Goal: Find specific page/section: Find specific page/section

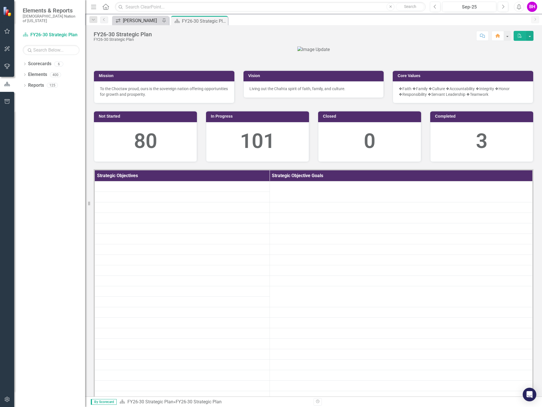
click at [147, 21] on div "[PERSON_NAME]" at bounding box center [141, 20] width 37 height 7
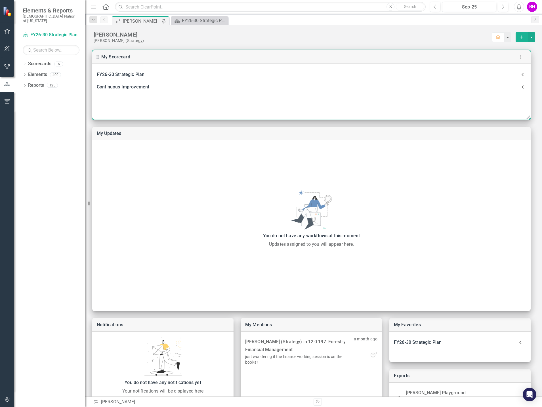
click at [177, 75] on div "FY26-30 Strategic Plan" at bounding box center [308, 75] width 422 height 8
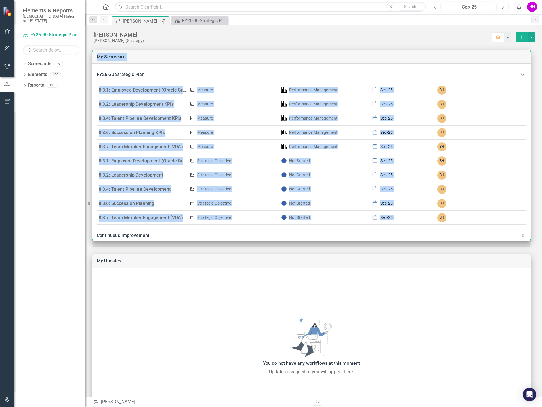
drag, startPoint x: 528, startPoint y: 118, endPoint x: 510, endPoint y: 247, distance: 130.3
click at [526, 249] on div "My Scorecard FY26-30 Strategic Plan 8.3.1: Employee Development (Oracle Grow) K…" at bounding box center [313, 295] width 457 height 505
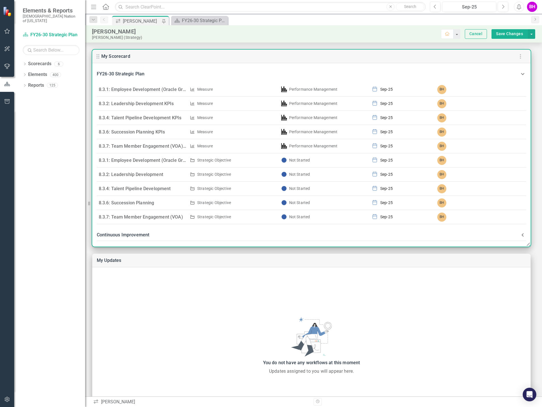
click at [189, 233] on div "Continuous Improvement" at bounding box center [308, 235] width 422 height 8
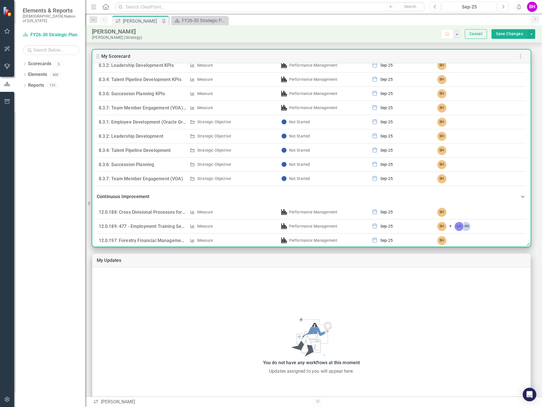
scroll to position [148, 0]
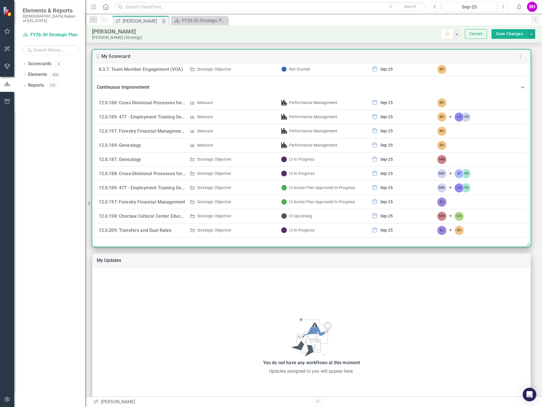
click at [154, 202] on link "12.0.197: Forestry Financial Management" at bounding box center [142, 201] width 86 height 5
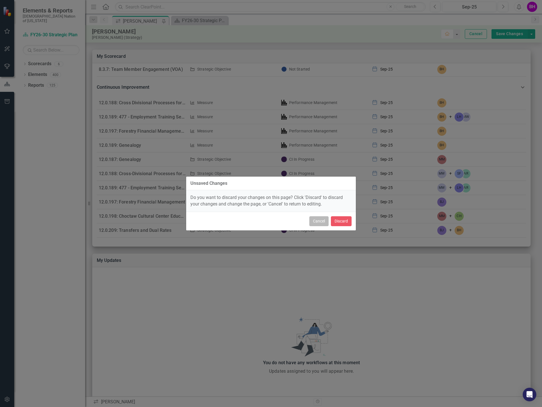
click at [321, 225] on button "Cancel" at bounding box center [318, 221] width 19 height 10
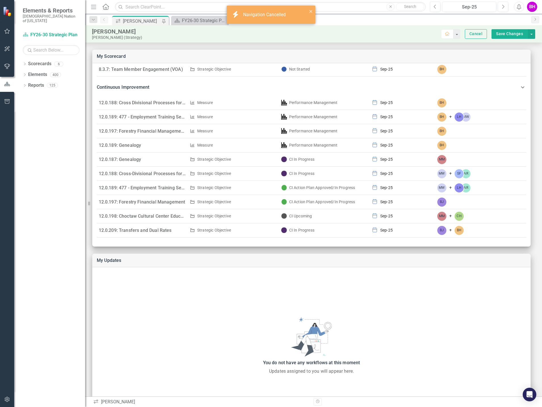
click at [473, 31] on button "Cancel" at bounding box center [475, 34] width 22 height 10
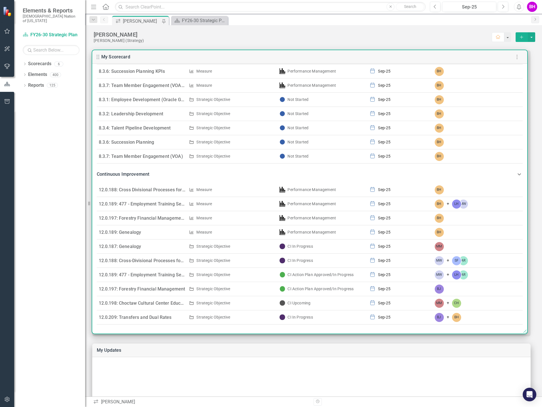
drag, startPoint x: 528, startPoint y: 117, endPoint x: 525, endPoint y: 331, distance: 214.1
click at [525, 331] on use at bounding box center [524, 330] width 3 height 3
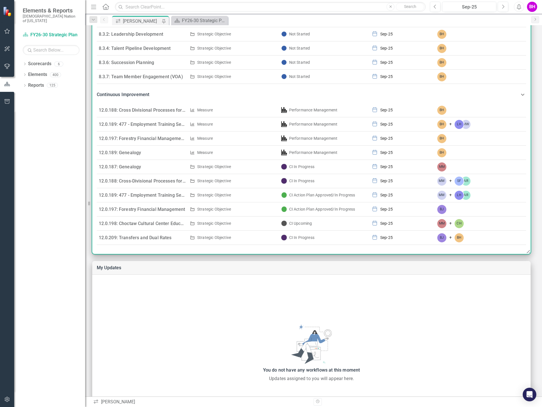
scroll to position [85, 0]
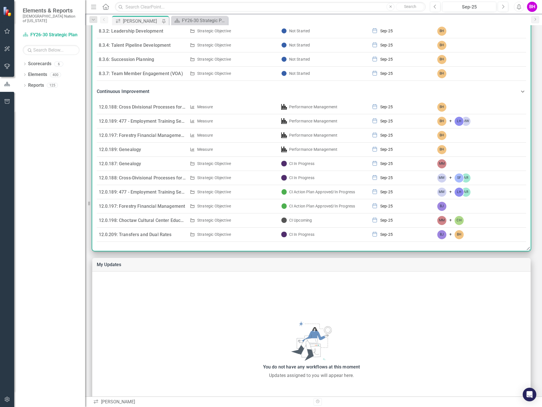
click at [159, 205] on link "12.0.197: Forestry Financial Management" at bounding box center [142, 206] width 86 height 5
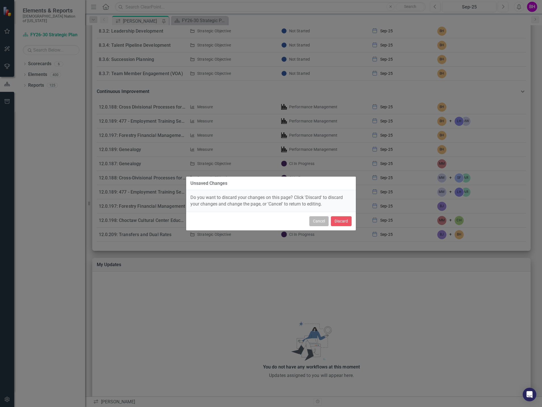
click at [327, 223] on button "Cancel" at bounding box center [318, 221] width 19 height 10
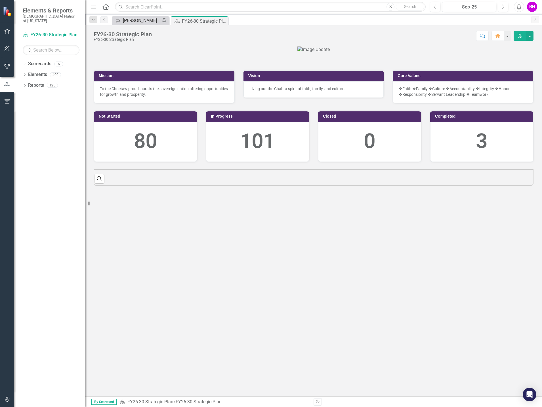
click at [137, 23] on div "[PERSON_NAME]" at bounding box center [141, 20] width 37 height 7
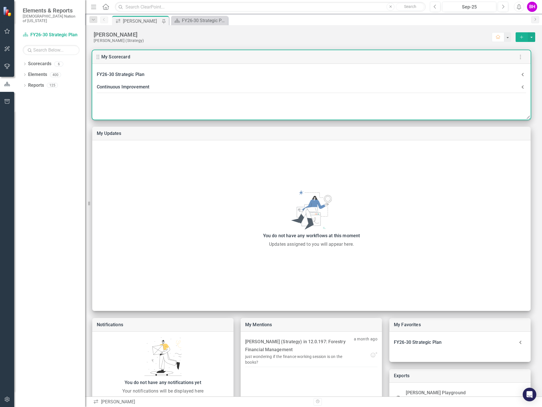
click at [523, 84] on icon at bounding box center [522, 87] width 7 height 7
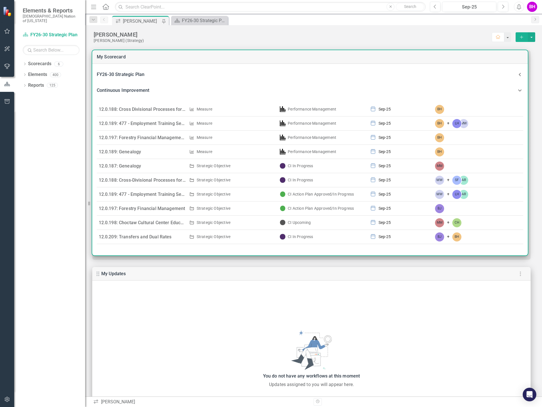
drag, startPoint x: 526, startPoint y: 118, endPoint x: 414, endPoint y: 229, distance: 157.6
click at [522, 255] on icon at bounding box center [524, 252] width 7 height 7
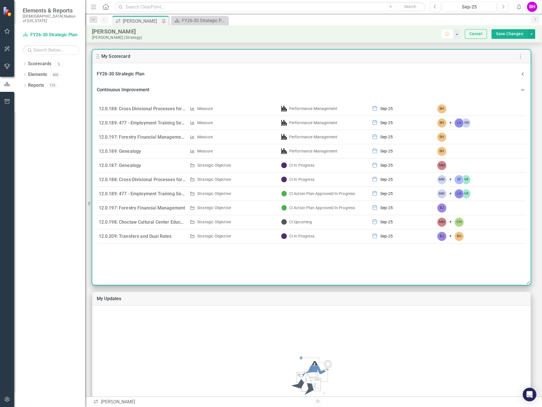
click at [161, 208] on link "12.0.197: Forestry Financial Management" at bounding box center [142, 207] width 86 height 5
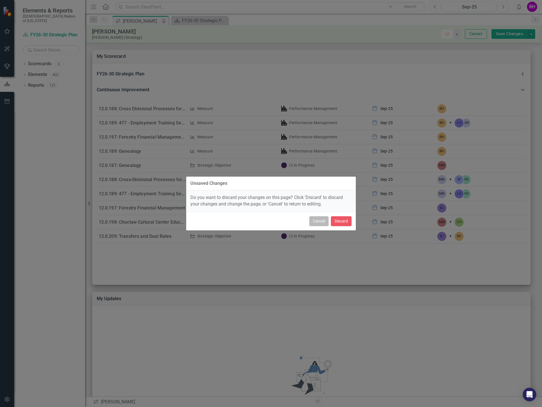
click at [323, 222] on button "Cancel" at bounding box center [318, 221] width 19 height 10
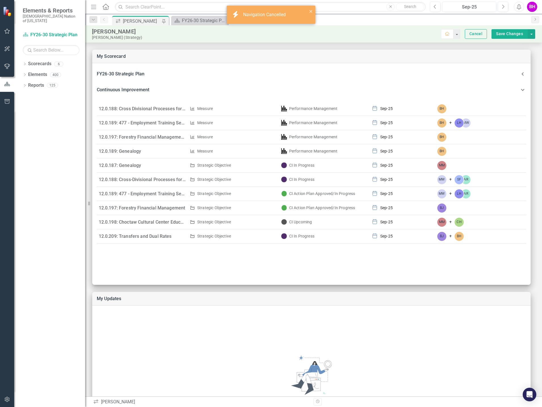
click at [467, 33] on button "Cancel" at bounding box center [475, 34] width 22 height 10
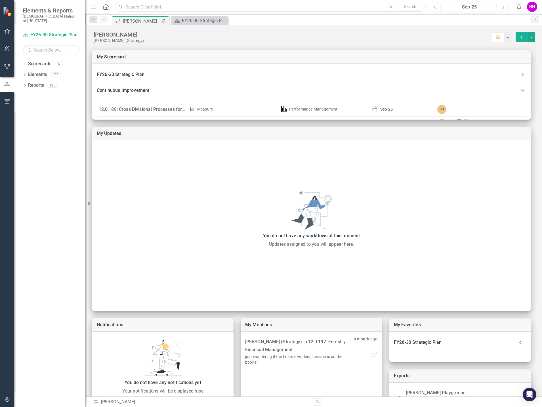
click at [223, 4] on input "text" at bounding box center [270, 7] width 310 height 10
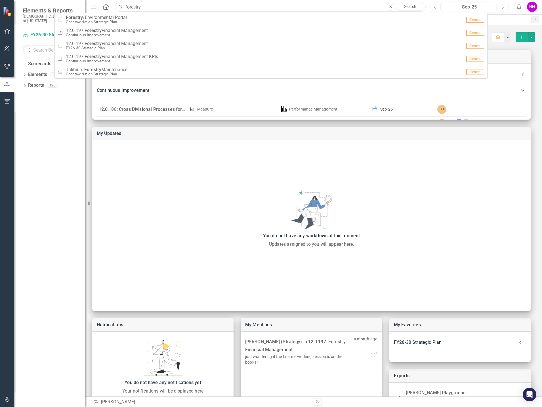
type input "forestry"
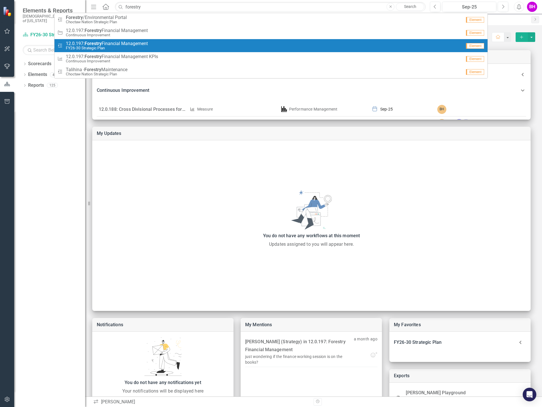
click at [160, 46] on div "Milestone 12.0.197: Forestry Financial Management FY26-30 Strategic Plan" at bounding box center [259, 45] width 404 height 9
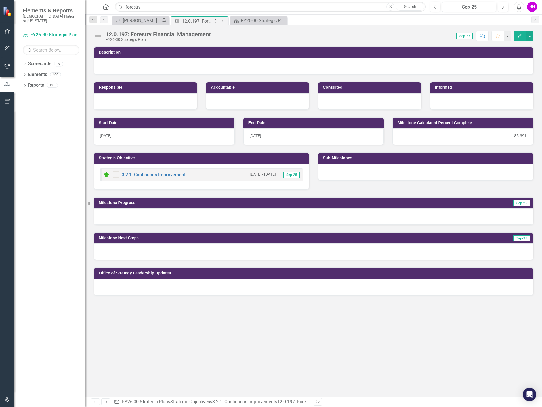
click at [223, 21] on icon "Close" at bounding box center [222, 21] width 6 height 5
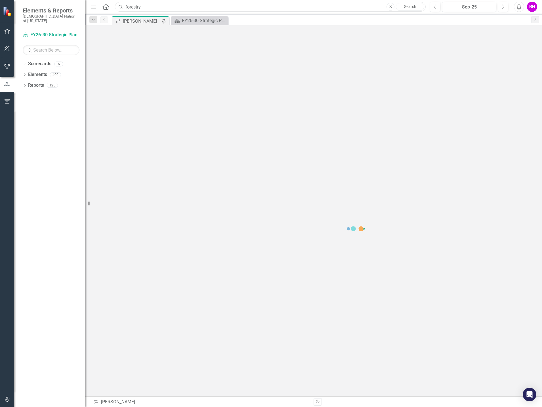
click at [185, 8] on input "forestry" at bounding box center [270, 7] width 310 height 10
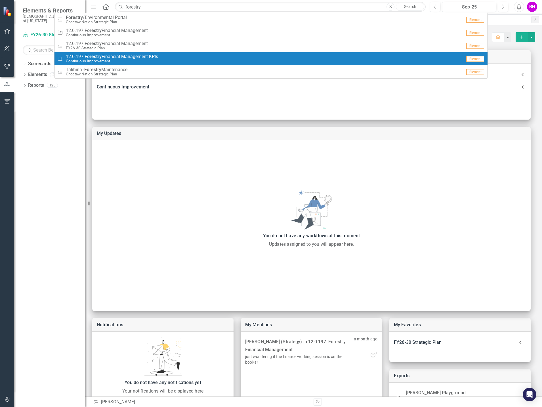
click at [170, 60] on div "Measure 12.0.197: Forestry Financial Management KPIs Continuous Improvement" at bounding box center [259, 58] width 404 height 9
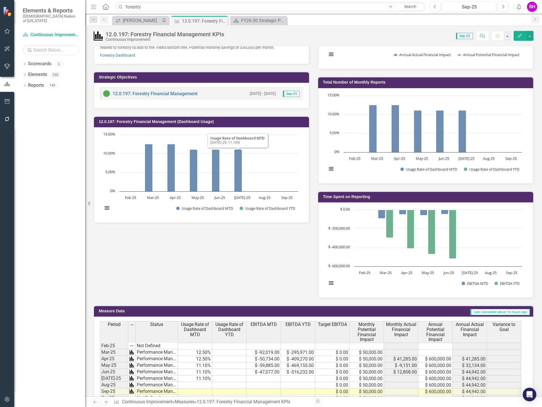
scroll to position [261, 0]
